Goal: Task Accomplishment & Management: Use online tool/utility

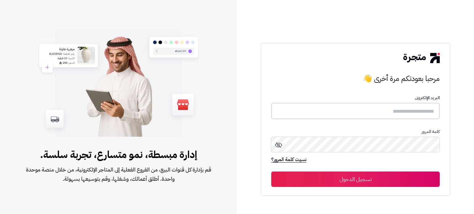
type input "*****"
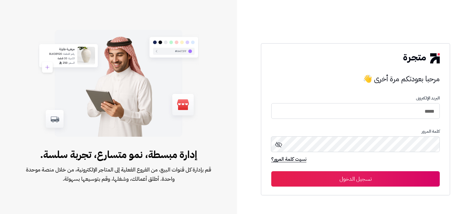
click at [345, 177] on button "تسجيل الدخول" at bounding box center [355, 178] width 168 height 15
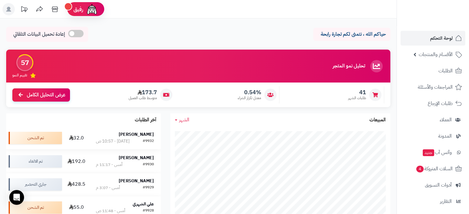
click at [141, 137] on strong "[PERSON_NAME]" at bounding box center [136, 134] width 35 height 6
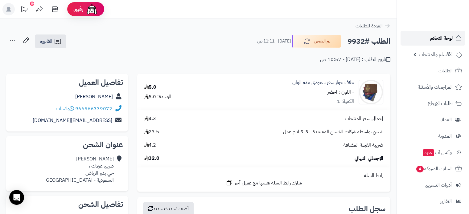
click at [435, 39] on span "لوحة التحكم" at bounding box center [441, 38] width 23 height 9
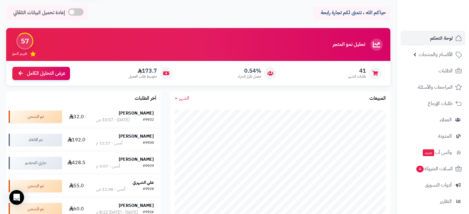
scroll to position [62, 0]
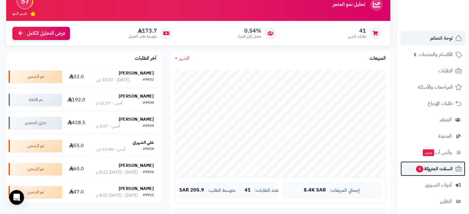
click at [440, 170] on span "السلات المتروكة 4" at bounding box center [433, 169] width 37 height 9
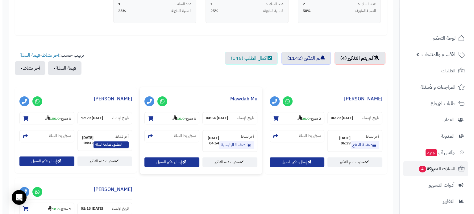
scroll to position [185, 0]
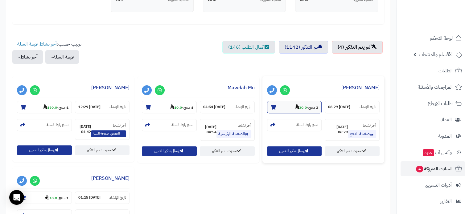
click at [298, 109] on strong "30.0" at bounding box center [301, 108] width 12 height 6
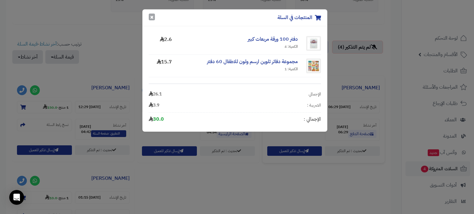
click at [151, 17] on button "×" at bounding box center [152, 17] width 6 height 7
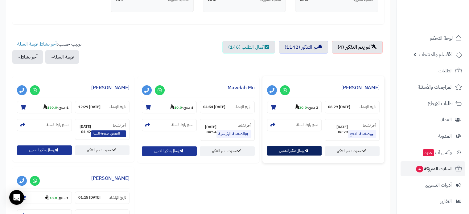
click at [296, 149] on button "إرسال تذكير للعميل" at bounding box center [294, 151] width 55 height 10
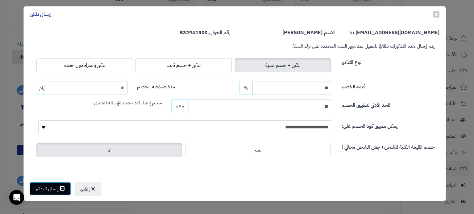
click at [48, 186] on button "إرسال التذكير!" at bounding box center [50, 189] width 42 height 14
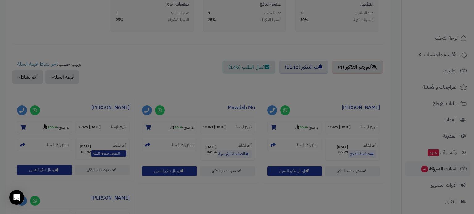
scroll to position [205, 0]
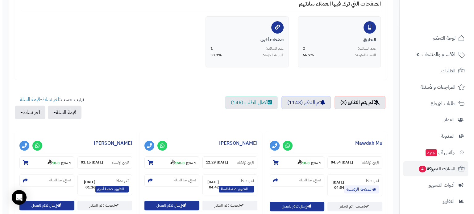
scroll to position [185, 0]
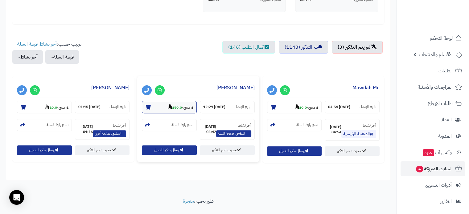
click at [168, 109] on strong "150.0" at bounding box center [175, 108] width 14 height 6
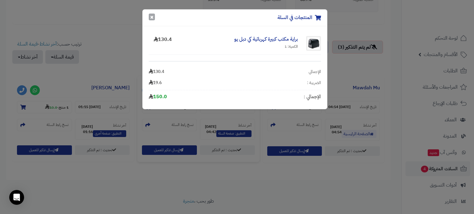
click at [154, 18] on button "×" at bounding box center [152, 17] width 6 height 7
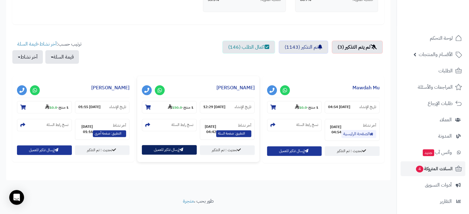
click at [170, 151] on button "إرسال تذكير للعميل" at bounding box center [169, 150] width 55 height 10
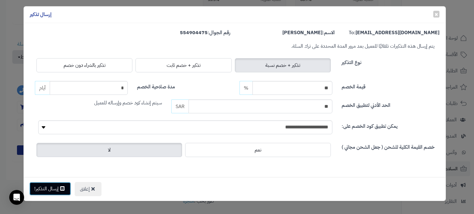
click at [55, 184] on button "إرسال التذكير!" at bounding box center [50, 189] width 42 height 14
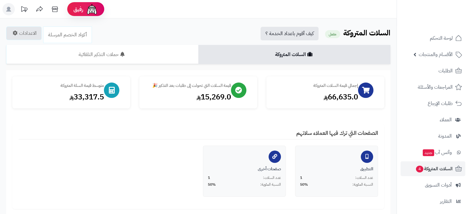
scroll to position [185, 0]
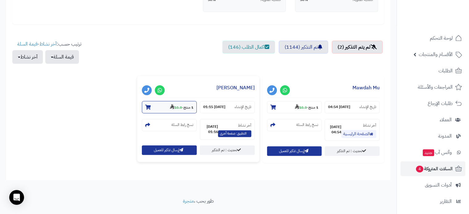
click at [174, 106] on strong "10.0" at bounding box center [176, 108] width 12 height 6
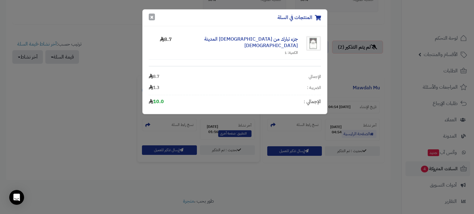
click at [151, 17] on button "×" at bounding box center [152, 17] width 6 height 7
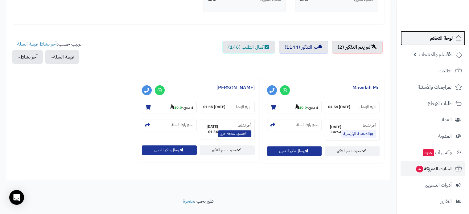
click at [442, 40] on span "لوحة التحكم" at bounding box center [441, 38] width 23 height 9
